Goal: Communication & Community: Participate in discussion

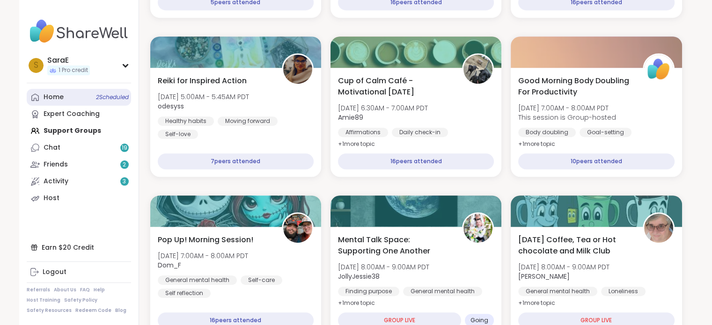
click at [51, 97] on div "Home 2 Scheduled" at bounding box center [54, 97] width 20 height 9
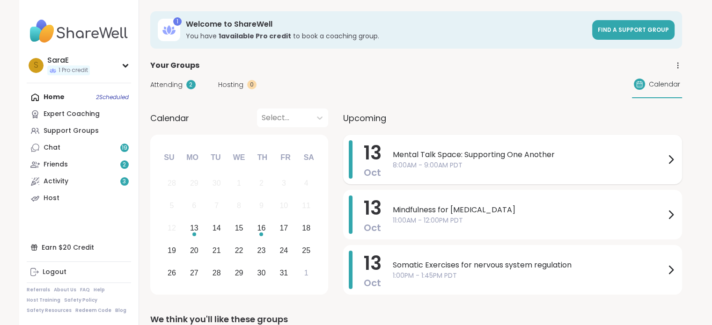
click at [507, 162] on span "8:00AM - 9:00AM PDT" at bounding box center [529, 166] width 272 height 10
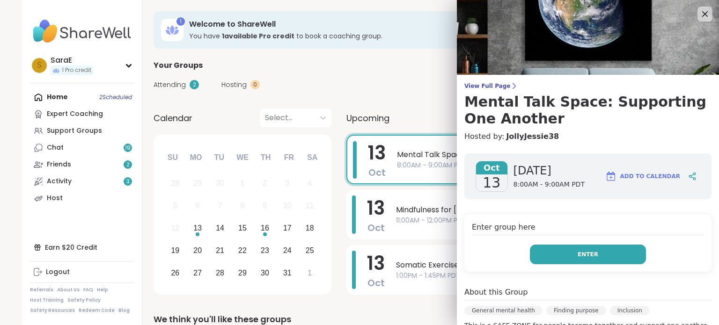
click at [554, 247] on button "Enter" at bounding box center [588, 255] width 116 height 20
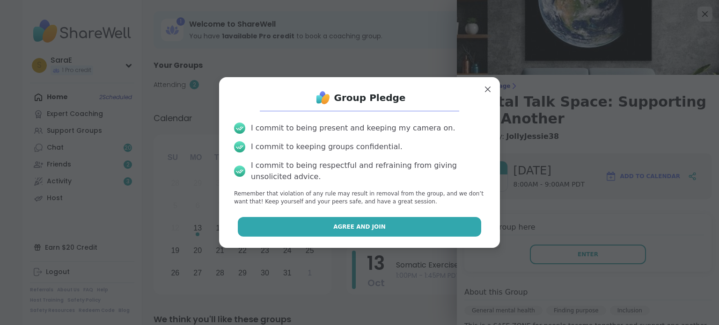
click at [390, 226] on button "Agree and Join" at bounding box center [360, 227] width 244 height 20
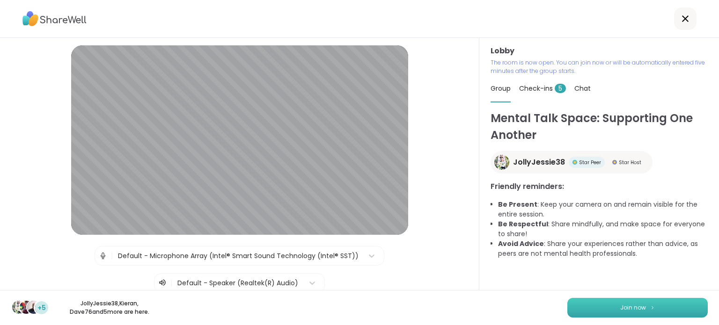
click at [573, 308] on button "Join now" at bounding box center [637, 308] width 140 height 20
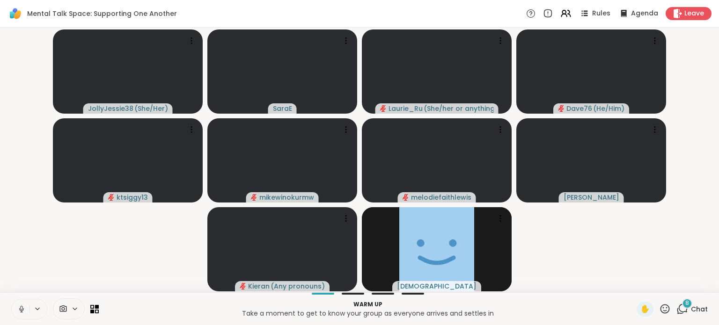
click at [573, 308] on p "Warm up" at bounding box center [367, 304] width 527 height 8
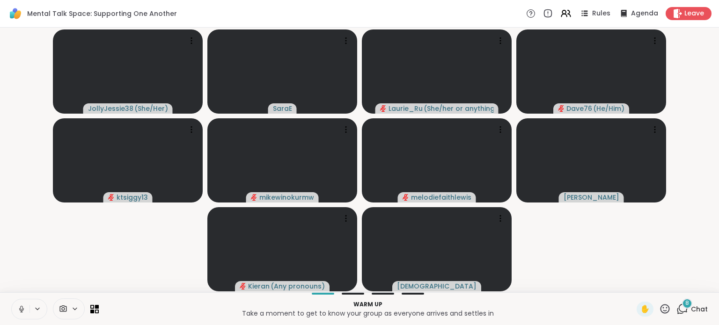
click at [20, 310] on icon at bounding box center [21, 309] width 5 height 3
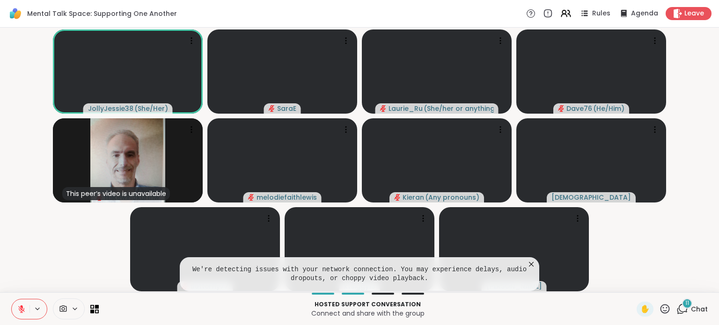
click at [20, 310] on icon at bounding box center [21, 309] width 8 height 8
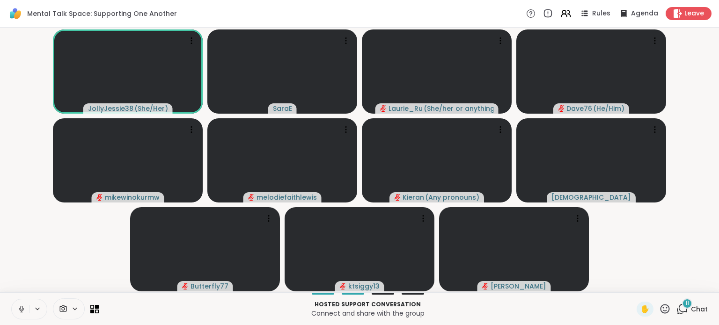
click at [19, 307] on icon at bounding box center [21, 309] width 8 height 8
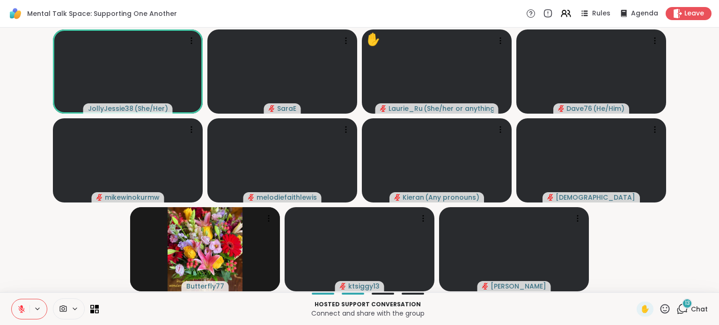
click at [678, 309] on icon at bounding box center [682, 309] width 12 height 12
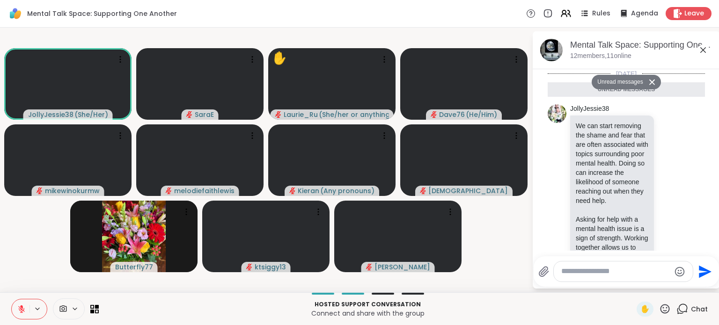
scroll to position [1417, 0]
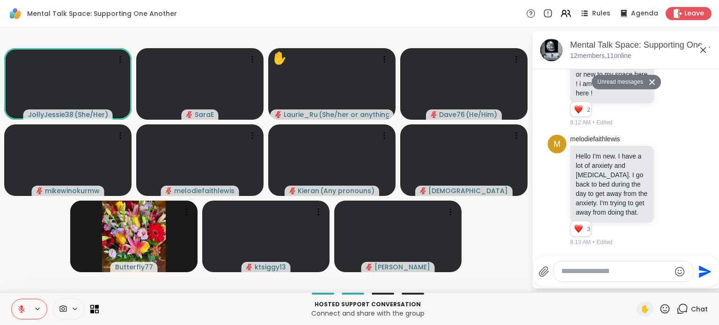
click at [678, 310] on icon at bounding box center [682, 309] width 12 height 12
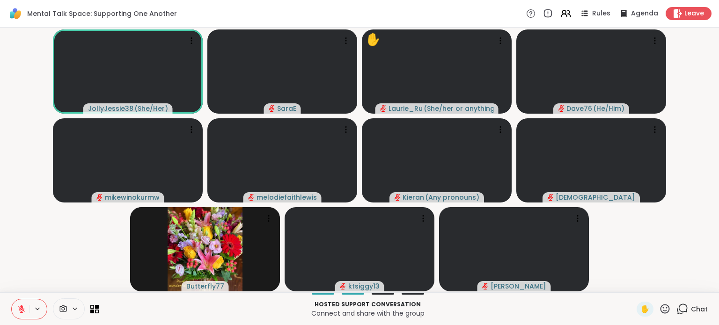
click at [503, 316] on p "Connect and share with the group" at bounding box center [367, 313] width 527 height 9
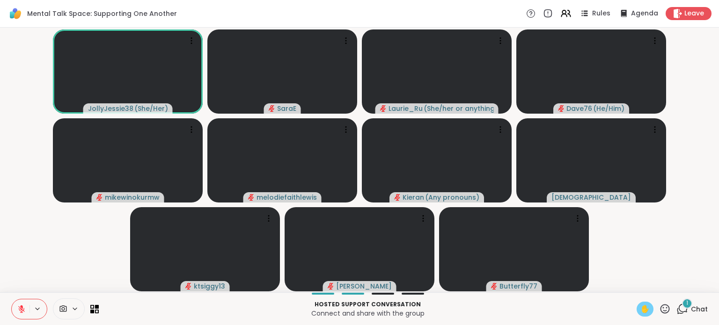
click at [640, 311] on span "✋" at bounding box center [644, 309] width 9 height 11
click at [16, 309] on button at bounding box center [21, 310] width 18 height 20
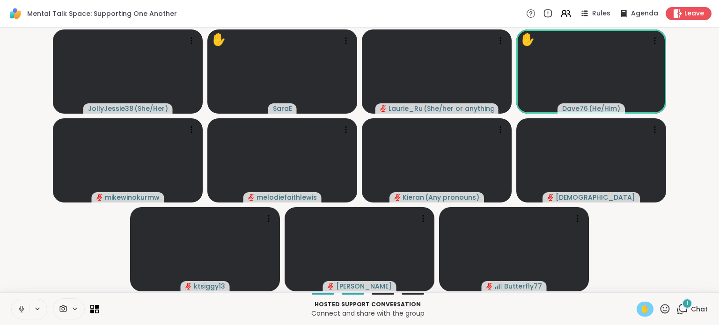
scroll to position [0, 7]
click at [17, 310] on icon at bounding box center [21, 309] width 8 height 8
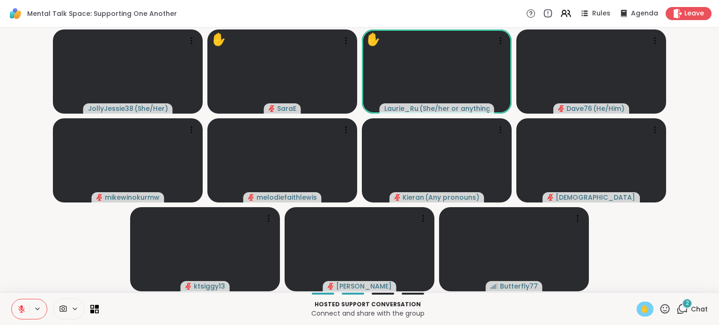
click at [640, 310] on span "✋" at bounding box center [644, 309] width 9 height 11
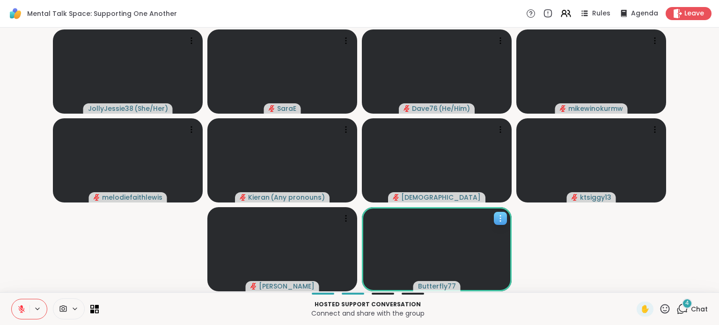
scroll to position [0, 6]
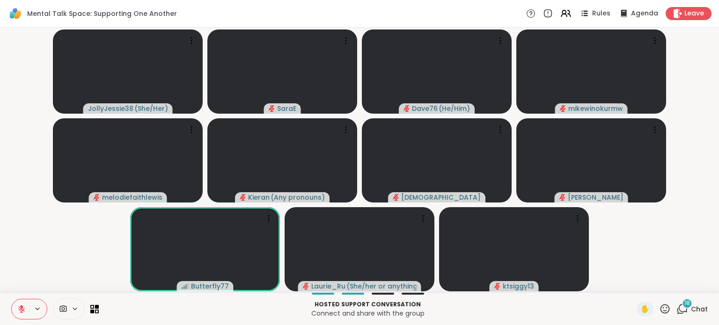
click at [676, 307] on icon at bounding box center [682, 309] width 12 height 12
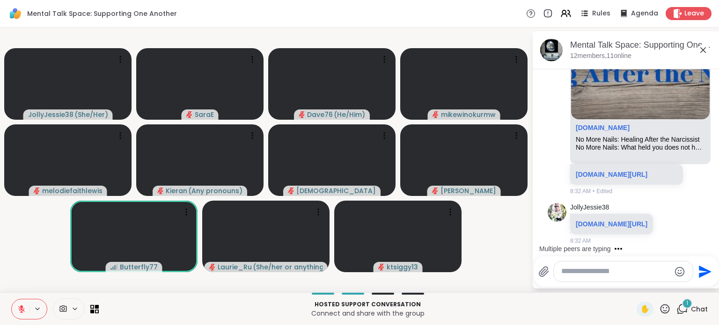
scroll to position [4709, 0]
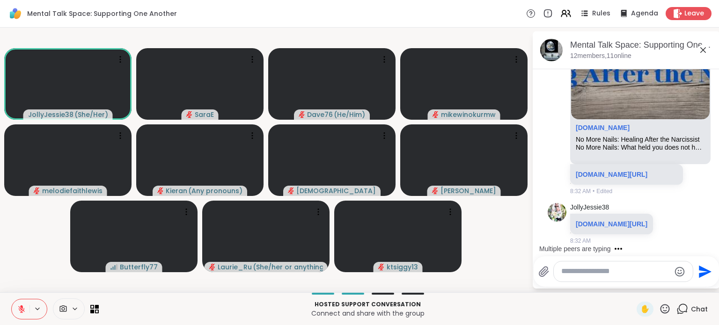
click at [676, 310] on icon at bounding box center [682, 309] width 12 height 12
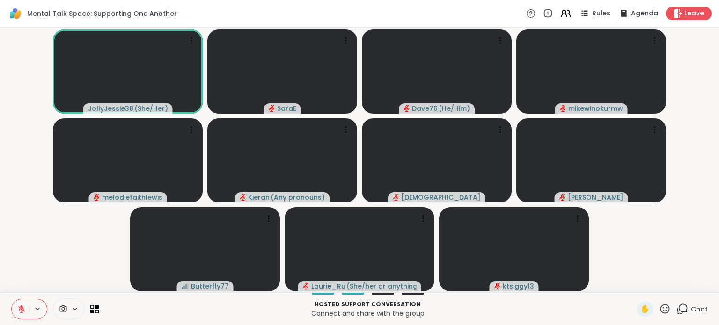
click at [676, 310] on icon at bounding box center [682, 309] width 12 height 12
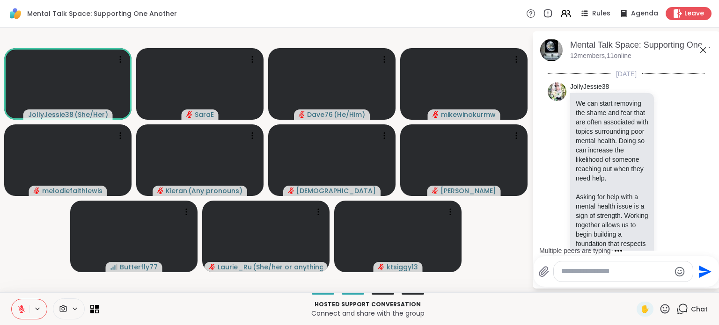
scroll to position [4810, 0]
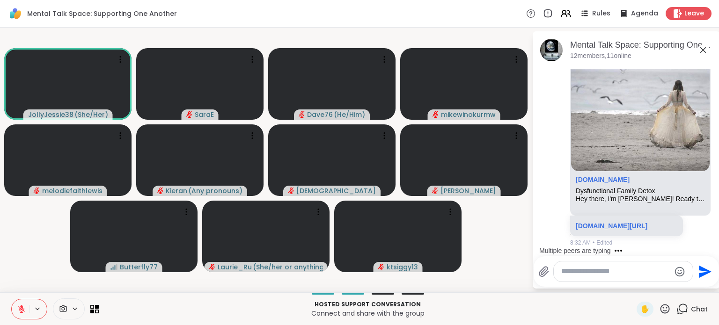
click at [676, 309] on div "Chat" at bounding box center [691, 309] width 31 height 15
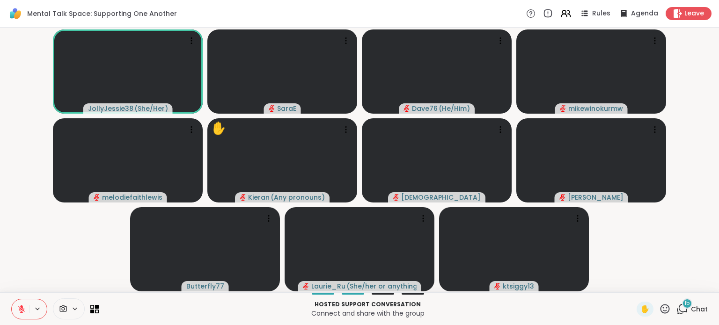
click at [676, 309] on div "15 Chat" at bounding box center [691, 309] width 31 height 15
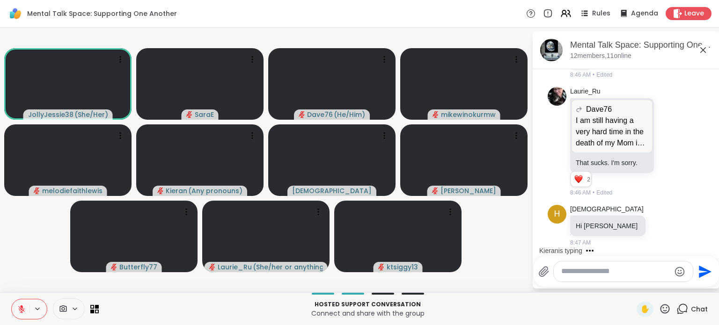
scroll to position [8587, 0]
click at [576, 273] on textarea "Type your message" at bounding box center [615, 272] width 109 height 10
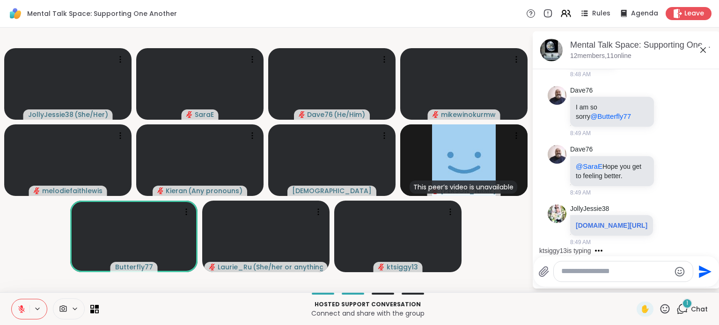
scroll to position [8833, 0]
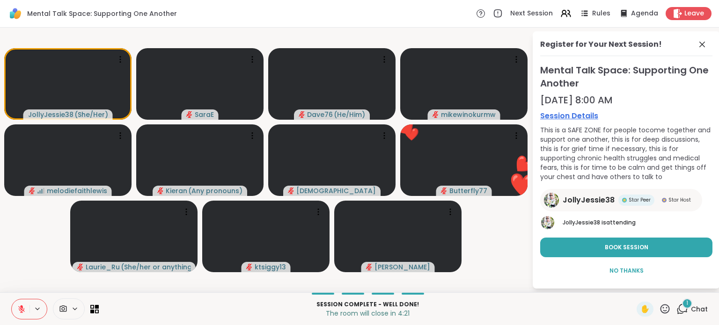
click at [676, 310] on div "1 Chat" at bounding box center [691, 309] width 31 height 15
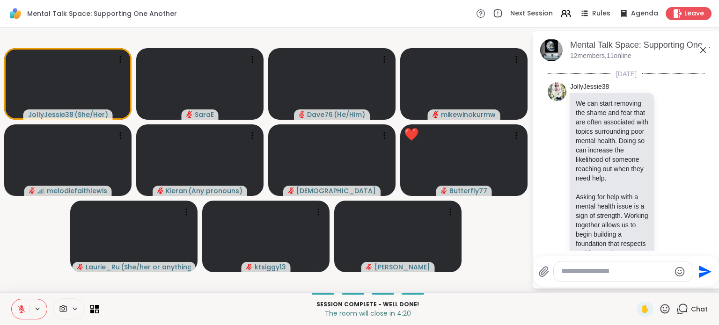
scroll to position [10063, 0]
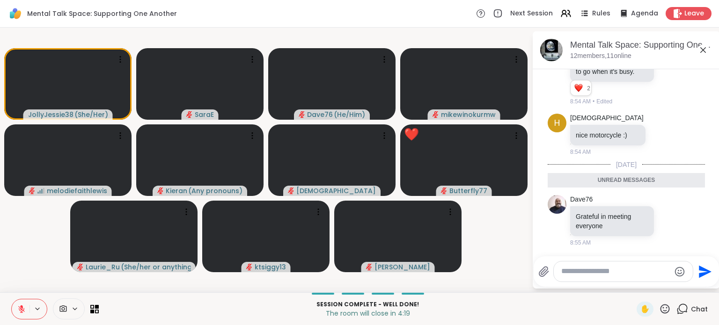
click at [611, 276] on textarea "Type your message" at bounding box center [615, 272] width 109 height 10
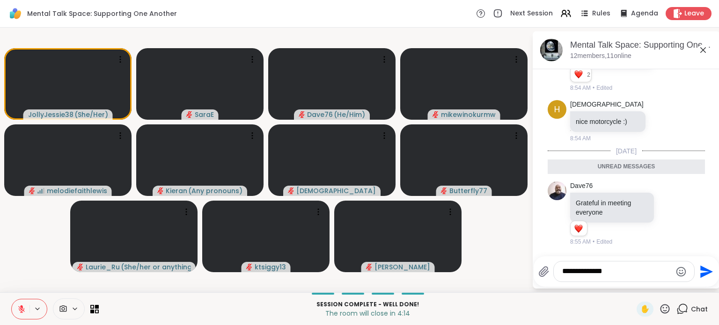
scroll to position [10076, 0]
type textarea "**********"
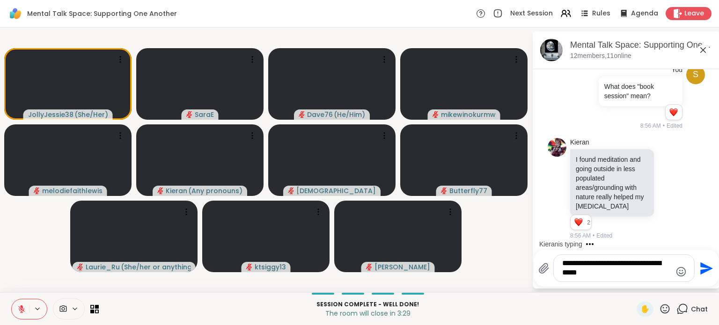
scroll to position [10252, 0]
type textarea "**********"
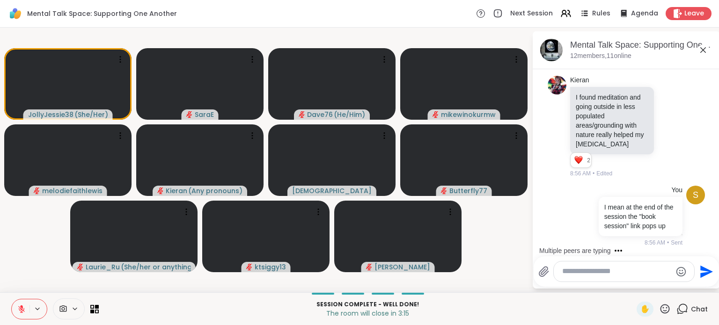
scroll to position [10324, 0]
click at [613, 276] on textarea "Type your message" at bounding box center [616, 272] width 109 height 10
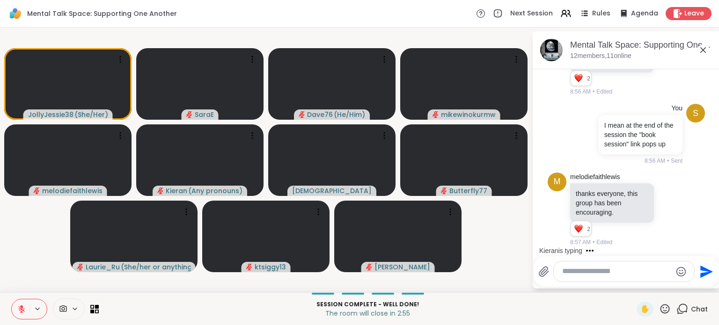
scroll to position [10549, 0]
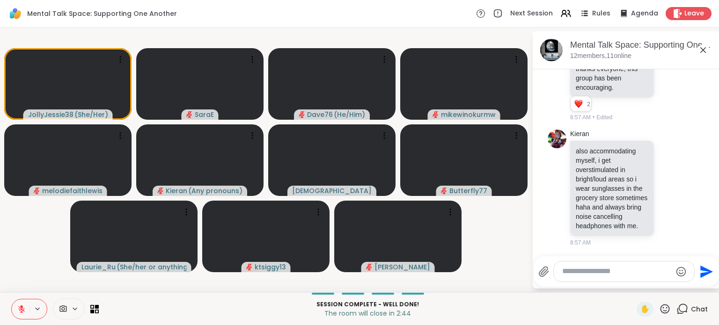
click at [676, 273] on icon "Emoji picker" at bounding box center [681, 272] width 10 height 10
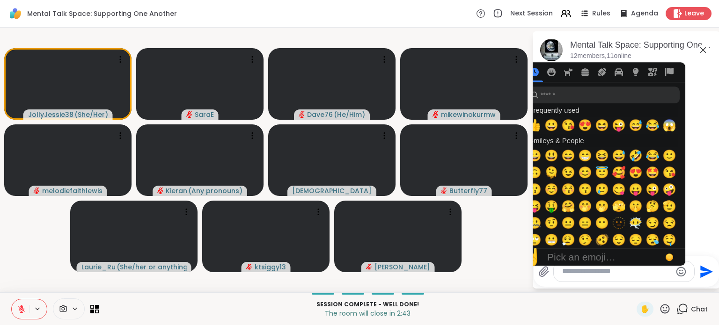
scroll to position [10562, 0]
click at [572, 278] on div at bounding box center [624, 272] width 140 height 20
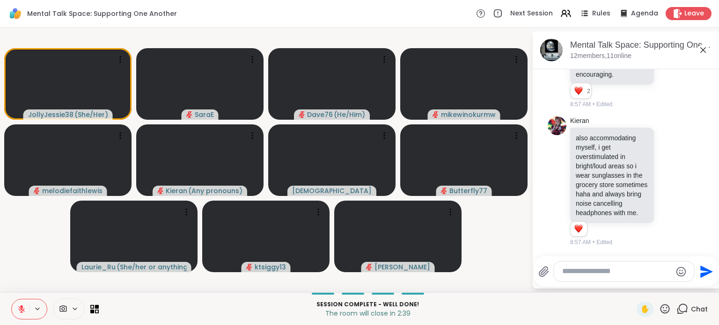
click at [573, 271] on textarea "Type your message" at bounding box center [616, 272] width 109 height 10
type textarea "**********"
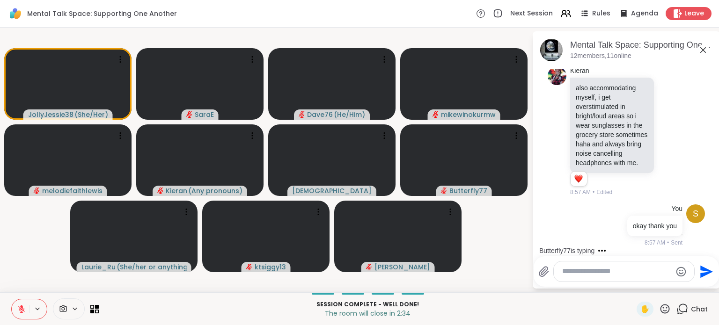
scroll to position [10612, 0]
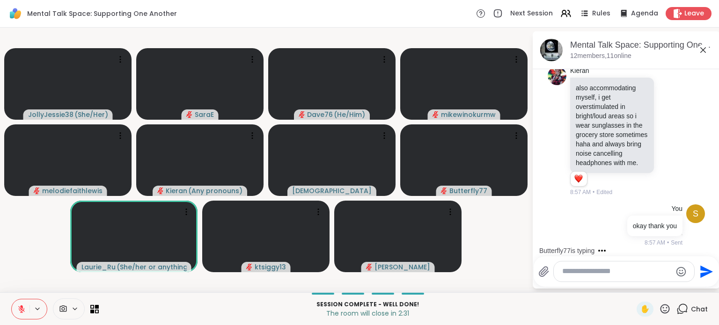
click at [597, 273] on textarea "Type your message" at bounding box center [616, 272] width 109 height 10
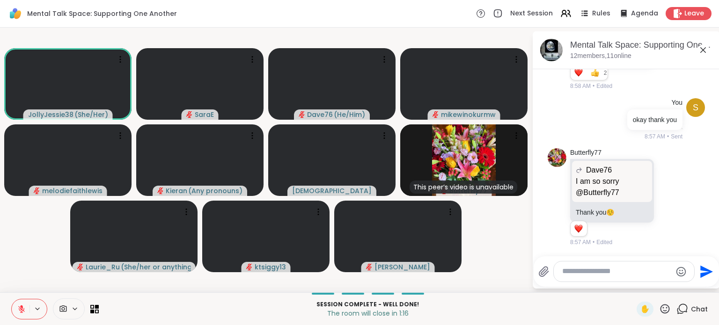
scroll to position [10718, 0]
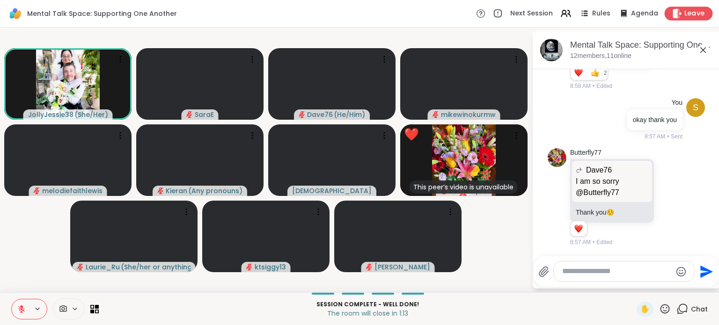
click at [684, 13] on span "Leave" at bounding box center [694, 14] width 21 height 10
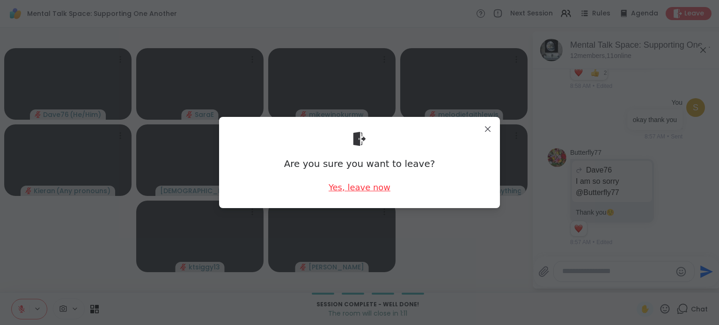
click at [363, 188] on div "Yes, leave now" at bounding box center [360, 188] width 62 height 12
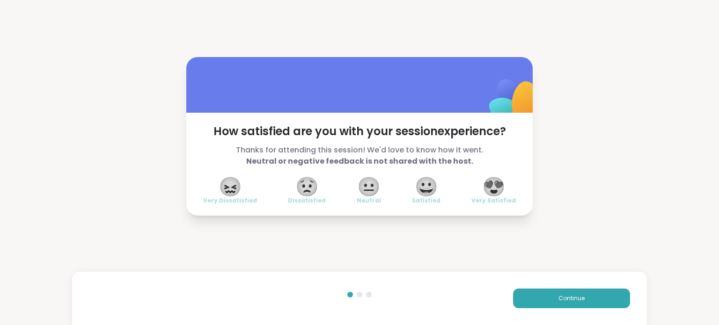
click at [366, 187] on span "😐" at bounding box center [368, 186] width 23 height 17
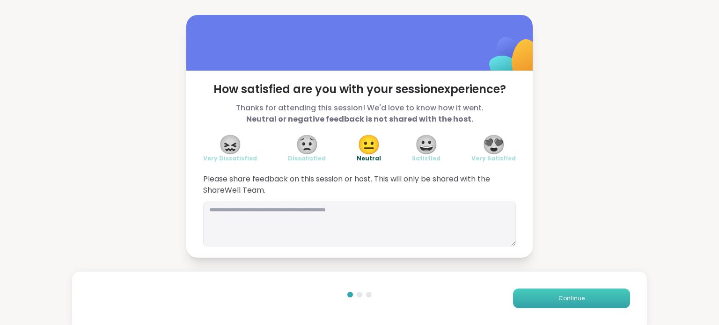
click at [573, 301] on span "Continue" at bounding box center [571, 298] width 26 height 8
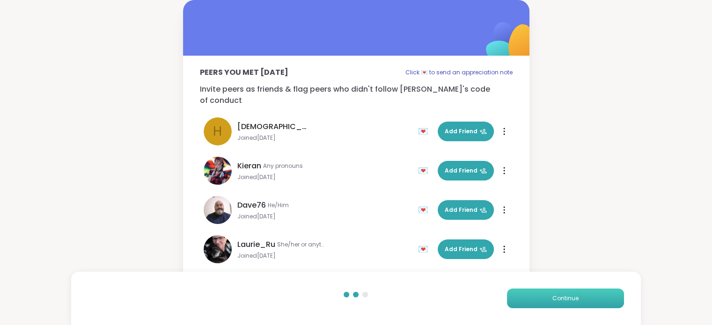
click at [573, 301] on span "Continue" at bounding box center [565, 298] width 26 height 8
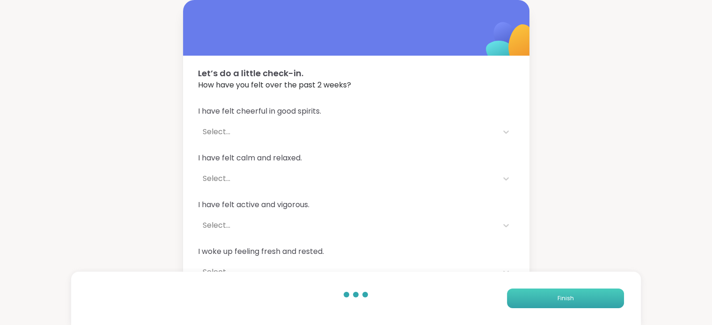
click at [573, 301] on span "Finish" at bounding box center [565, 298] width 16 height 8
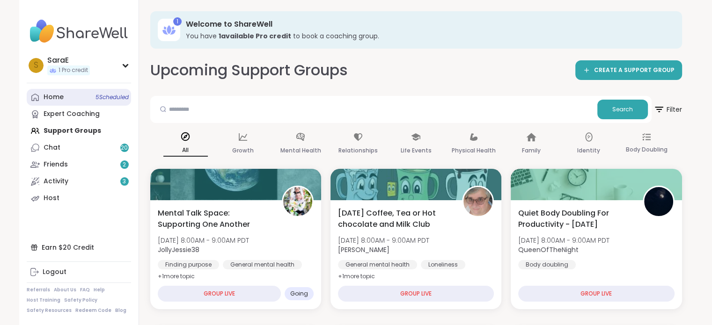
click at [66, 101] on link "Home 5 Scheduled" at bounding box center [79, 97] width 104 height 17
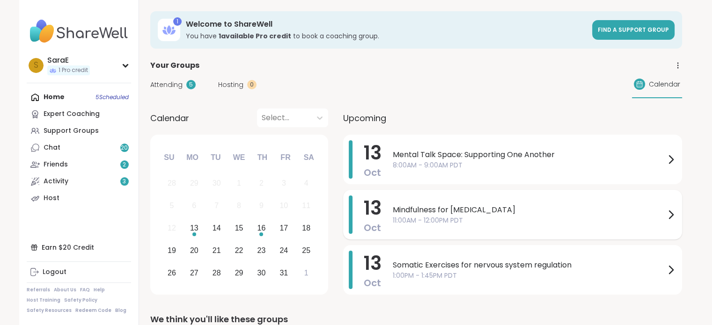
click at [670, 215] on icon at bounding box center [670, 214] width 11 height 11
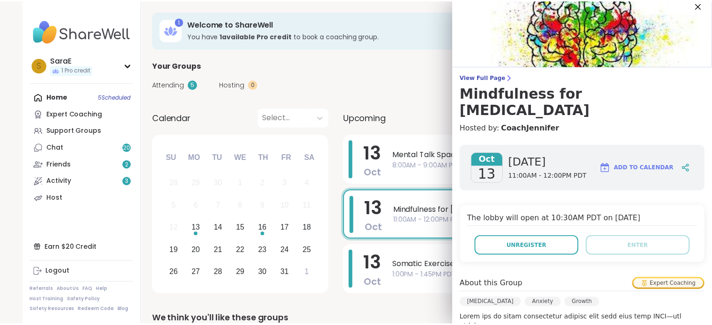
scroll to position [11, 0]
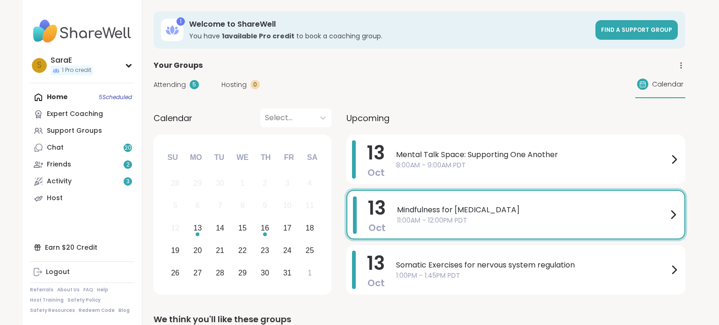
click at [419, 80] on div "Attending 5 Hosting 0 Calendar" at bounding box center [420, 84] width 532 height 27
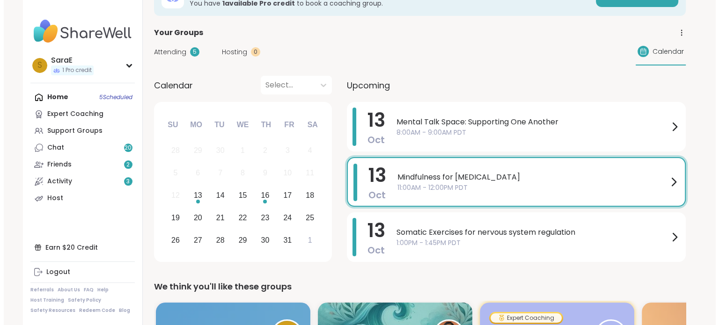
scroll to position [35, 0]
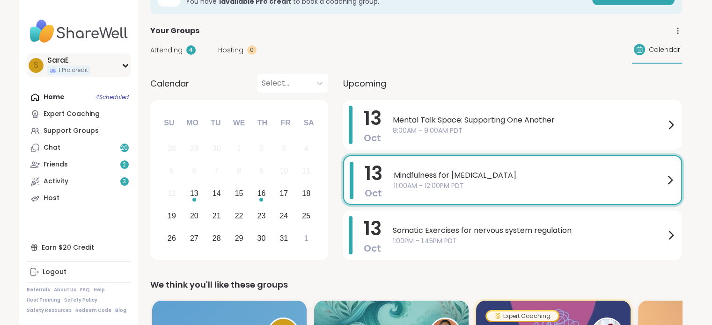
click at [125, 65] on icon at bounding box center [125, 66] width 4 height 2
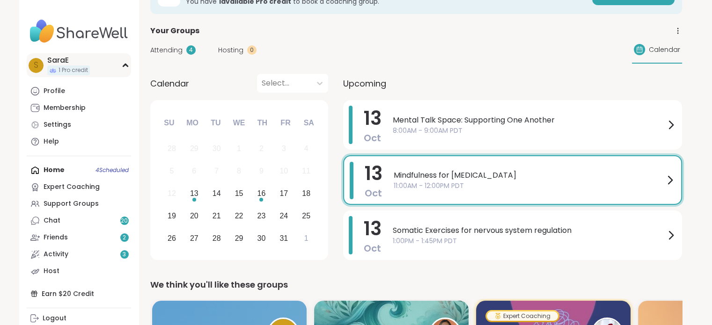
click at [125, 65] on icon at bounding box center [125, 65] width 7 height 5
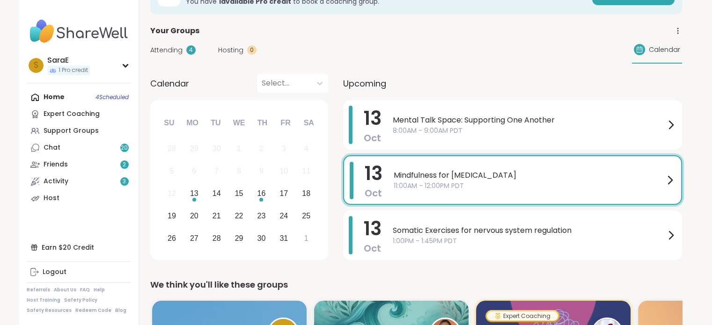
click at [667, 181] on icon at bounding box center [669, 180] width 11 height 11
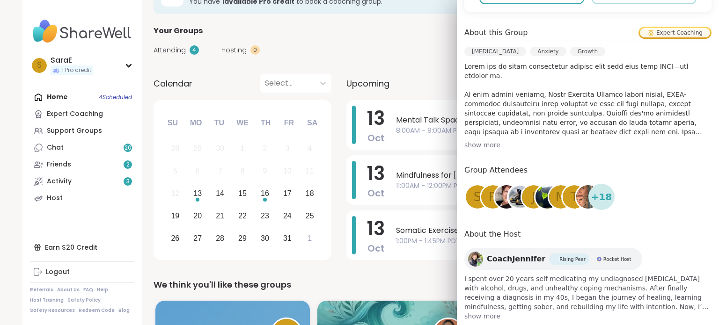
scroll to position [261, 0]
click at [471, 140] on div "show more" at bounding box center [587, 144] width 247 height 9
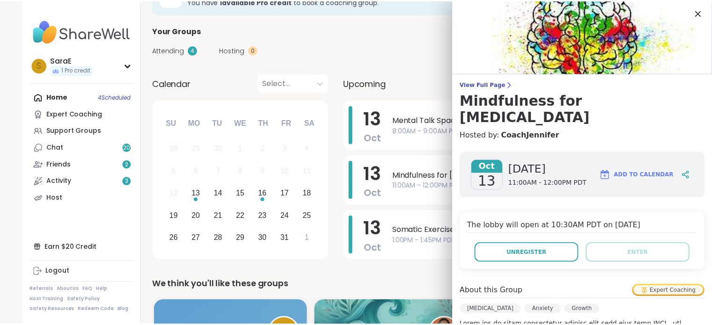
scroll to position [0, 0]
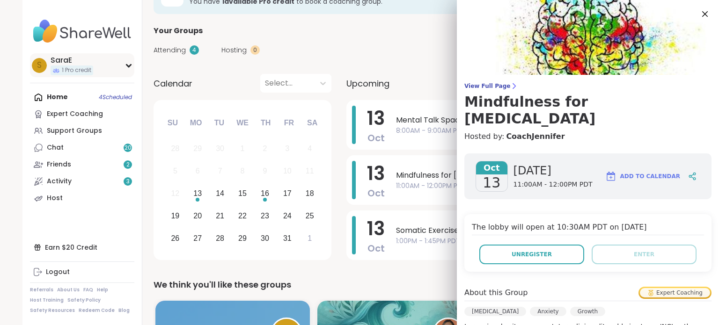
click at [64, 72] on span "1 Pro credit" at bounding box center [76, 70] width 29 height 8
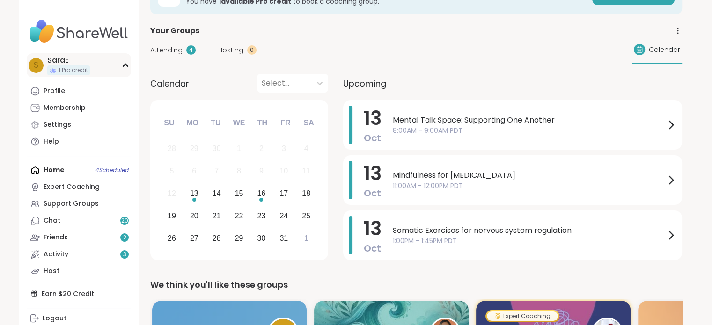
click at [64, 72] on span "1 Pro credit" at bounding box center [73, 70] width 29 height 8
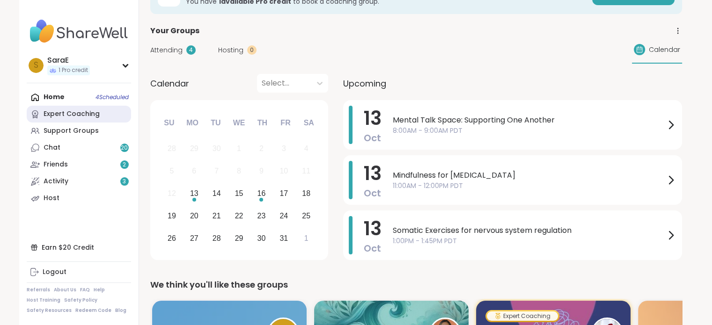
click at [67, 115] on div "Expert Coaching" at bounding box center [72, 114] width 56 height 9
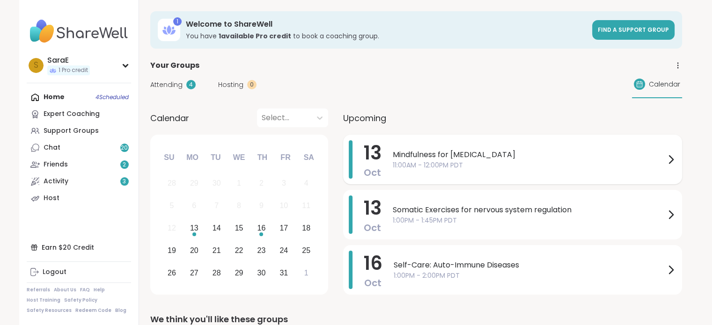
click at [669, 160] on icon at bounding box center [670, 159] width 11 height 11
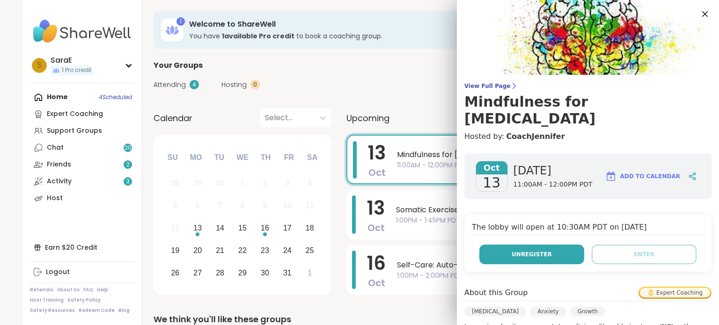
click at [520, 250] on span "Unregister" at bounding box center [532, 254] width 40 height 8
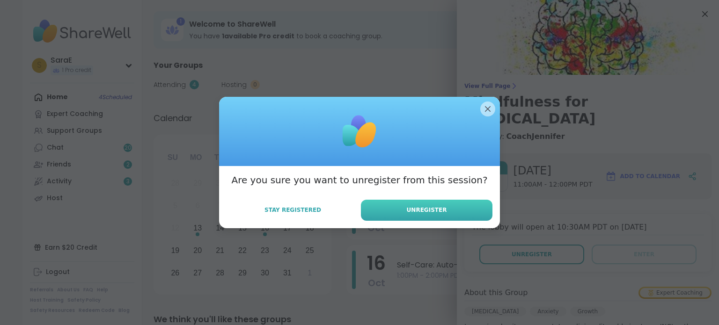
click at [399, 211] on button "Unregister" at bounding box center [427, 210] width 132 height 21
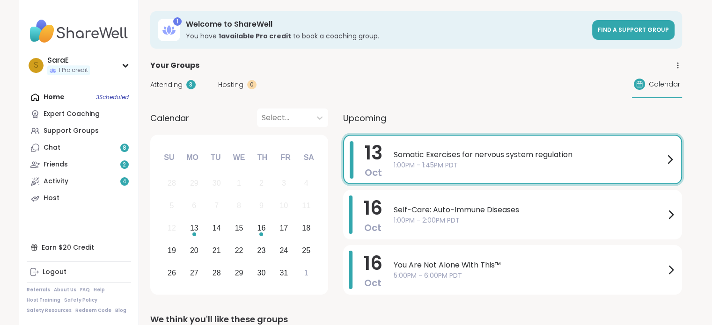
click at [672, 161] on icon at bounding box center [669, 159] width 11 height 11
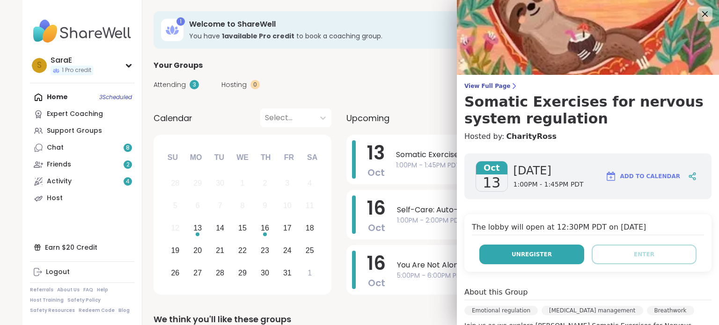
click at [544, 248] on button "Unregister" at bounding box center [531, 255] width 105 height 20
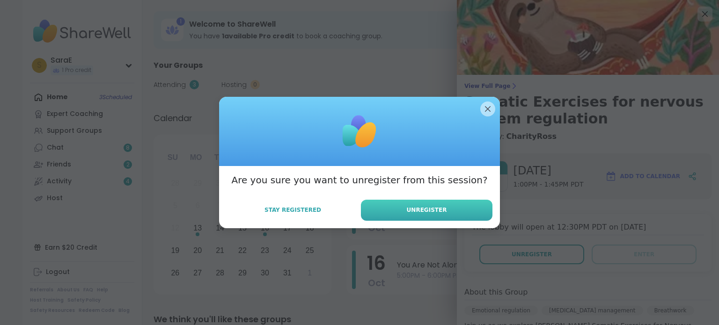
click at [467, 211] on button "Unregister" at bounding box center [427, 210] width 132 height 21
